Goal: Go to known website: Go to known website

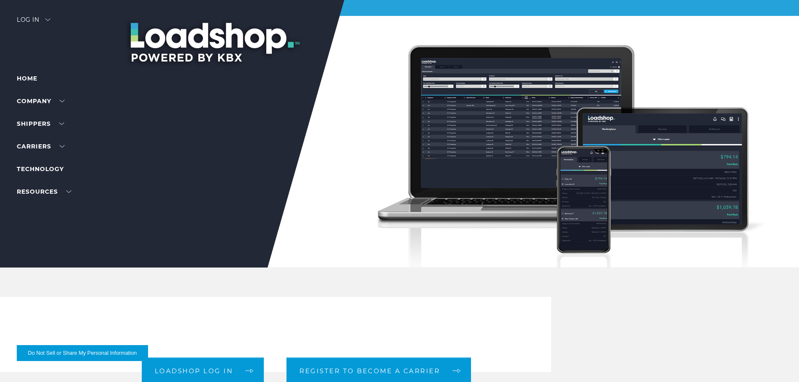
click at [34, 20] on div "Log in" at bounding box center [34, 23] width 34 height 12
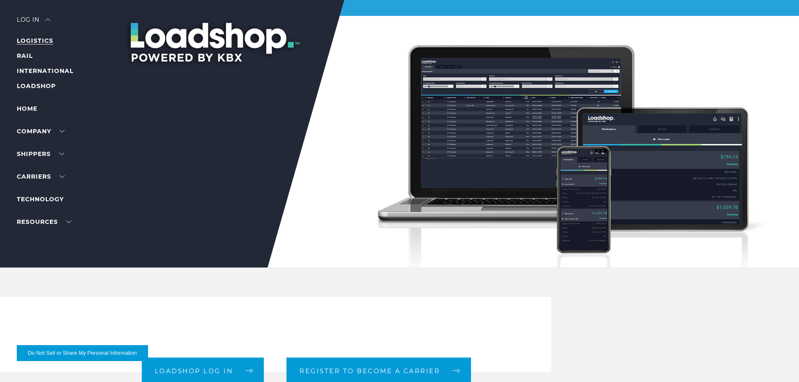
click at [40, 40] on link "LOGISTICS" at bounding box center [35, 41] width 36 height 8
click at [38, 20] on div "Log in" at bounding box center [34, 23] width 34 height 12
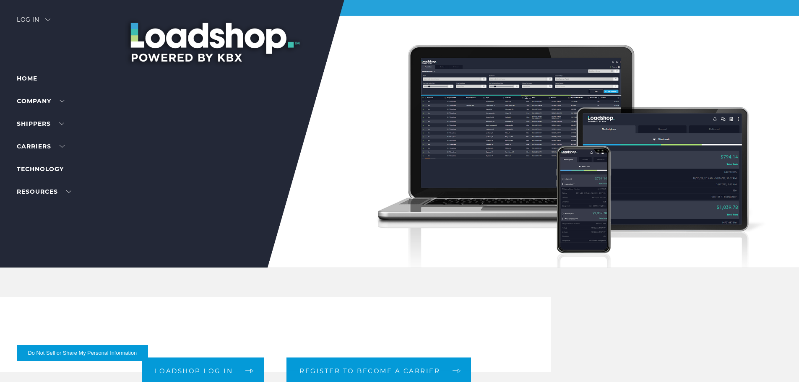
click at [34, 80] on link "Home" at bounding box center [27, 79] width 21 height 8
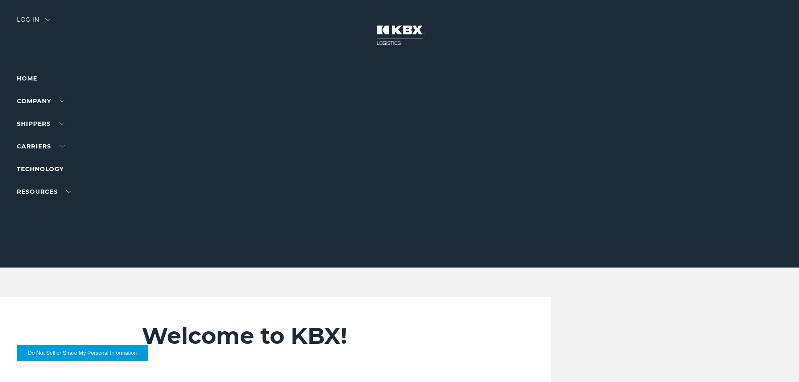
click at [27, 18] on div "Log in" at bounding box center [34, 23] width 34 height 12
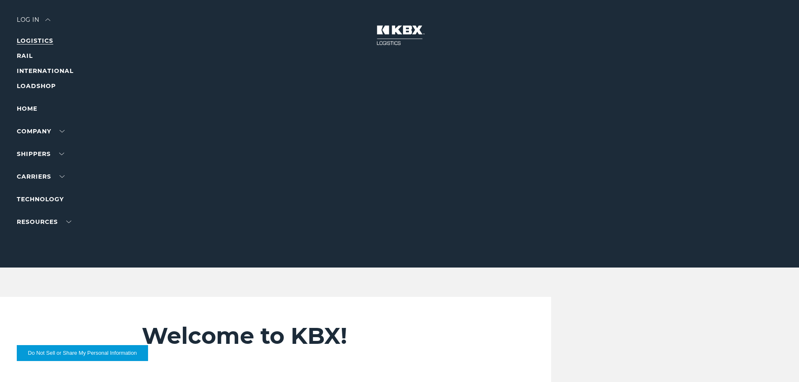
click at [30, 42] on link "LOGISTICS" at bounding box center [35, 41] width 36 height 8
